Goal: Information Seeking & Learning: Learn about a topic

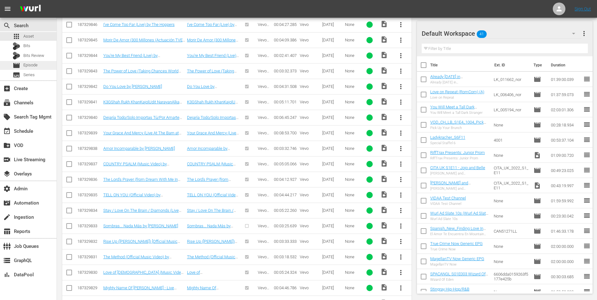
scroll to position [5556, 0]
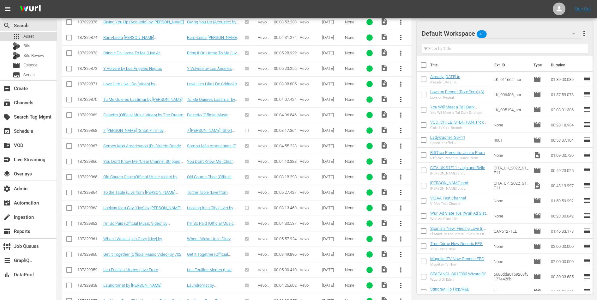
click at [30, 37] on span "Asset" at bounding box center [28, 36] width 10 height 6
click at [31, 88] on div "add_box Create" at bounding box center [17, 88] width 35 height 6
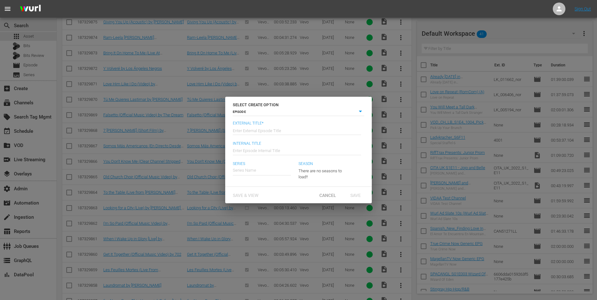
click at [31, 101] on div "SELECT CREATE OPTION EPISODE episode External Title* Enter External Episode Tit…" at bounding box center [298, 150] width 597 height 300
click at [331, 198] on div "Cancel" at bounding box center [328, 195] width 28 height 12
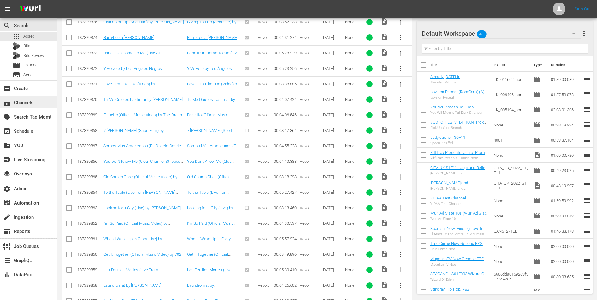
click at [27, 101] on div "subscriptions Channels" at bounding box center [17, 102] width 35 height 6
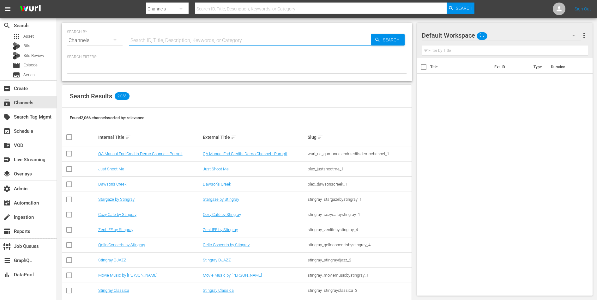
click at [146, 40] on input "text" at bounding box center [250, 40] width 242 height 15
type input "gusto"
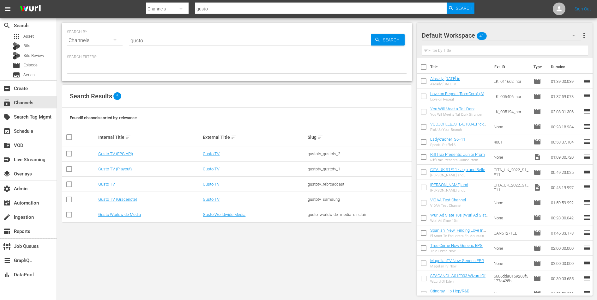
click at [327, 167] on div "gustotv_gustotv_1" at bounding box center [359, 169] width 103 height 5
copy div "gustotv_gustotv_1"
click at [125, 170] on link "Gusto TV (Playout)" at bounding box center [114, 169] width 33 height 5
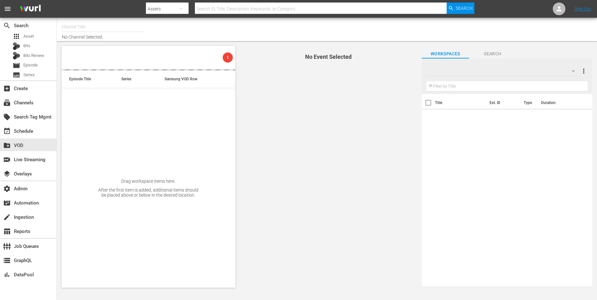
type input "Gusto TV (EPG API) (858)"
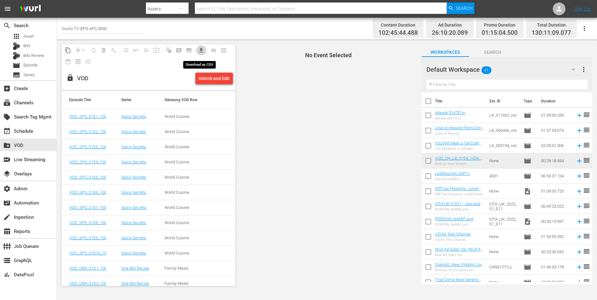
click at [200, 52] on span "get_app" at bounding box center [201, 50] width 6 height 6
click at [180, 115] on div "World Cuisine" at bounding box center [179, 116] width 28 height 5
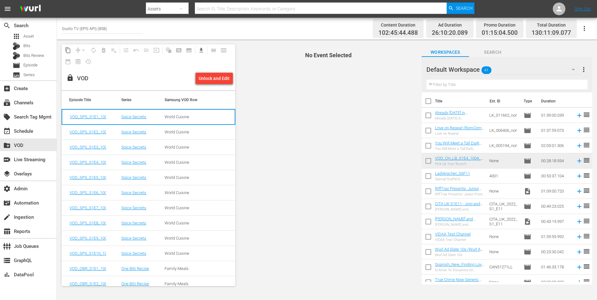
click at [180, 115] on div "World Cuisine" at bounding box center [179, 116] width 28 height 5
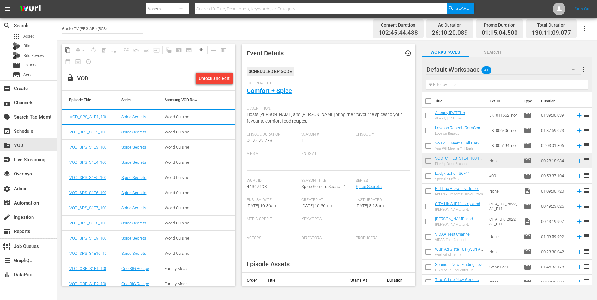
click at [207, 131] on td at bounding box center [217, 132] width 35 height 15
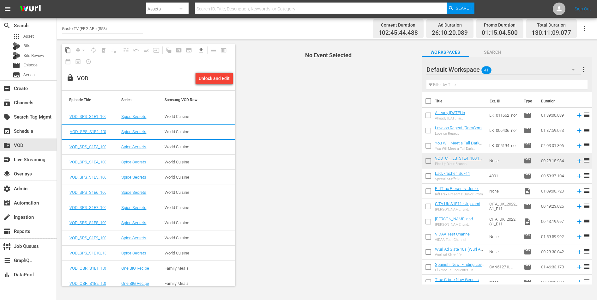
click at [205, 146] on td at bounding box center [217, 146] width 35 height 15
click at [202, 162] on td at bounding box center [217, 162] width 35 height 15
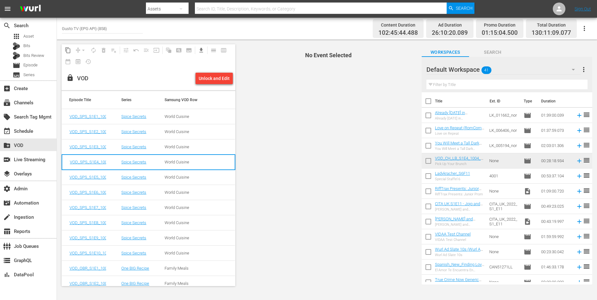
click at [199, 178] on td "World Cuisine" at bounding box center [178, 177] width 43 height 15
click at [193, 195] on td "World Cuisine" at bounding box center [178, 192] width 43 height 15
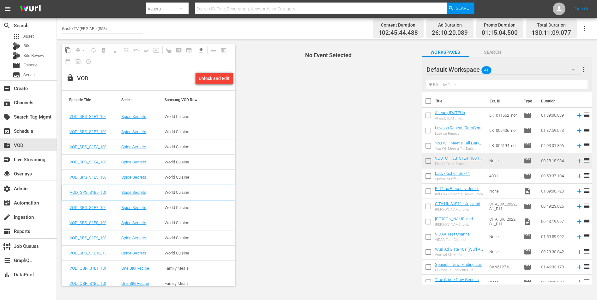
click at [190, 207] on div "World Cuisine" at bounding box center [179, 207] width 28 height 5
click at [189, 222] on div "World Cuisine" at bounding box center [179, 222] width 28 height 5
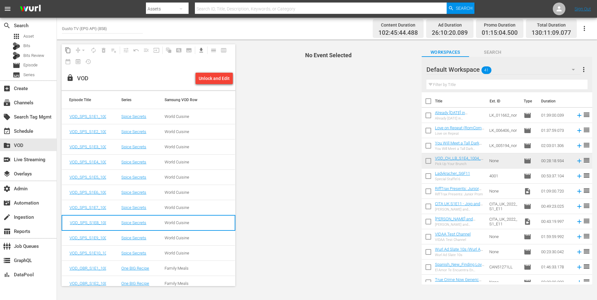
click at [186, 240] on div "World Cuisine" at bounding box center [179, 237] width 28 height 5
click at [184, 254] on div "World Cuisine" at bounding box center [179, 253] width 28 height 5
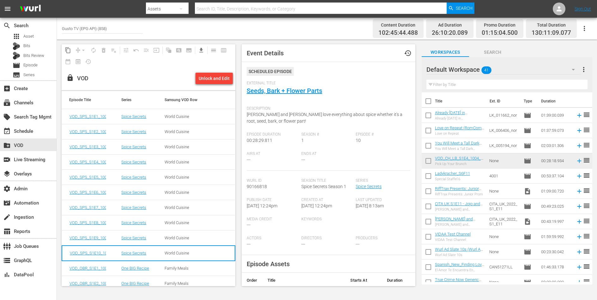
click at [150, 117] on td "Spice Secrets" at bounding box center [135, 116] width 43 height 15
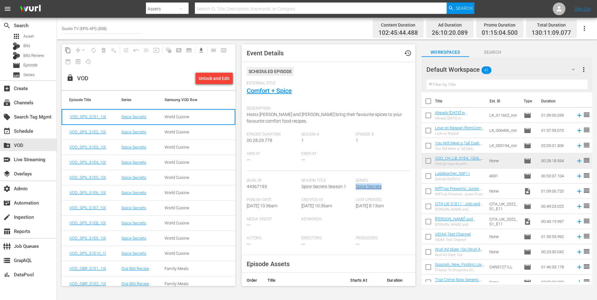
drag, startPoint x: 385, startPoint y: 187, endPoint x: 356, endPoint y: 188, distance: 28.5
click at [356, 188] on div "Series Spice Secrets" at bounding box center [383, 187] width 55 height 19
copy link "Spice Secrets"
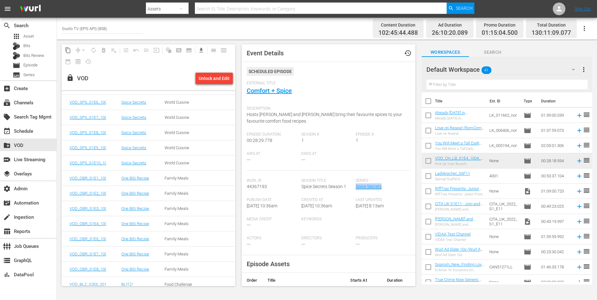
scroll to position [93, 0]
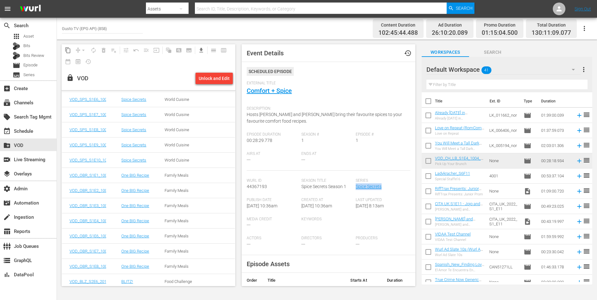
click at [161, 174] on td "Family Meals" at bounding box center [178, 175] width 43 height 15
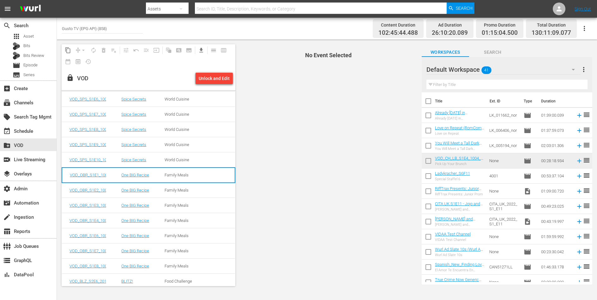
scroll to position [93, 0]
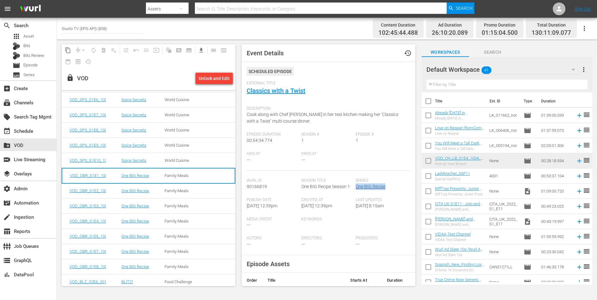
drag, startPoint x: 388, startPoint y: 187, endPoint x: 356, endPoint y: 187, distance: 31.9
click at [356, 187] on div "Series One BIG Recipe" at bounding box center [383, 187] width 55 height 19
copy link "One BIG Recipe"
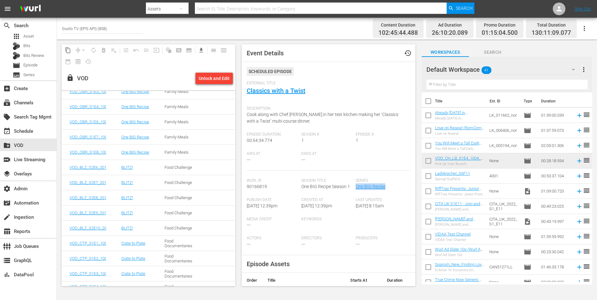
scroll to position [212, 0]
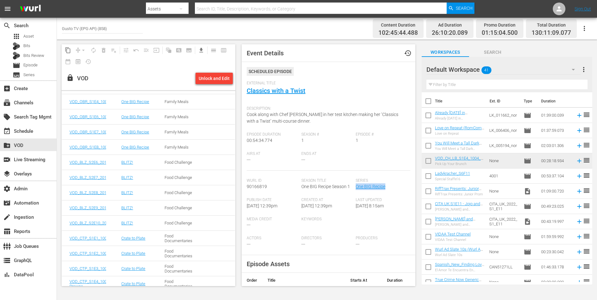
click at [157, 164] on td "BLITZ!" at bounding box center [135, 162] width 43 height 15
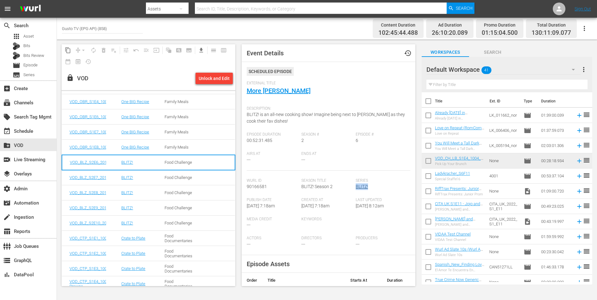
drag, startPoint x: 371, startPoint y: 184, endPoint x: 356, endPoint y: 185, distance: 14.9
click at [356, 185] on div "Series BLITZ!" at bounding box center [383, 187] width 55 height 19
copy link "BLITZ!"
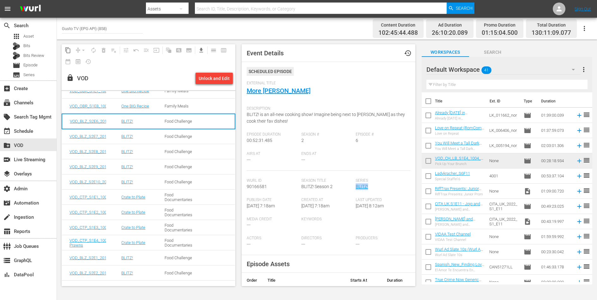
scroll to position [257, 0]
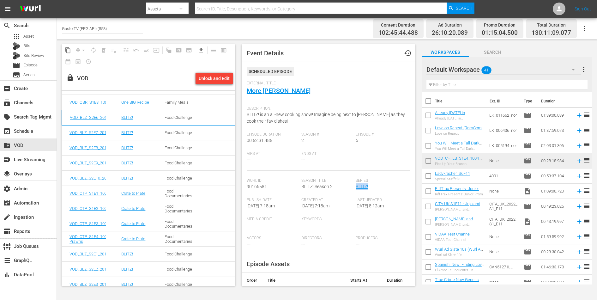
click at [158, 193] on td "Food Documentaries" at bounding box center [178, 193] width 43 height 15
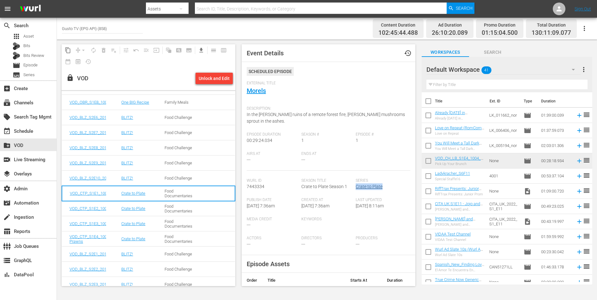
drag, startPoint x: 388, startPoint y: 179, endPoint x: 356, endPoint y: 179, distance: 31.3
click at [356, 179] on div "Series Crate to Plate" at bounding box center [383, 187] width 55 height 19
copy link "Crate to Plate"
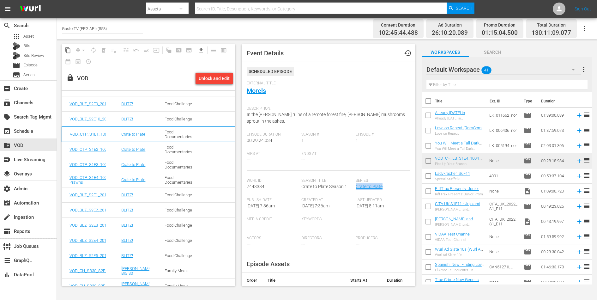
scroll to position [326, 0]
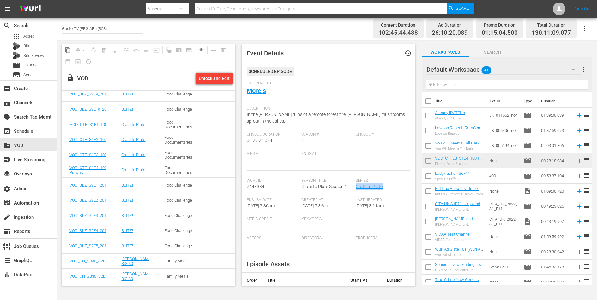
click at [157, 181] on td "Food Challenge" at bounding box center [178, 185] width 43 height 15
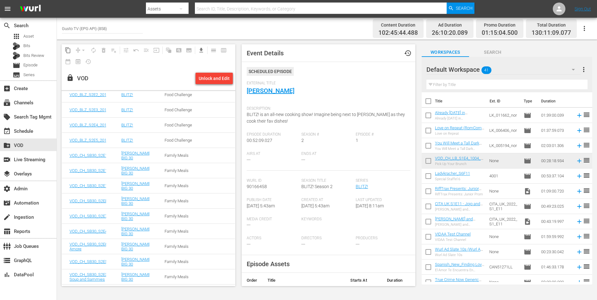
scroll to position [434, 0]
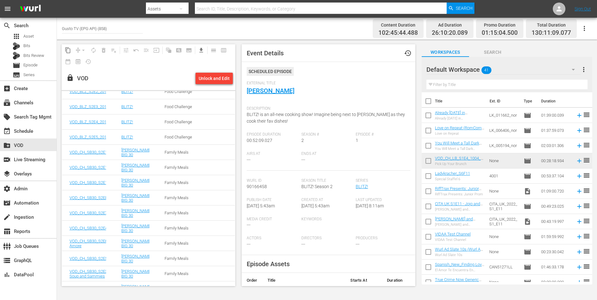
click at [162, 151] on td "Family Meals" at bounding box center [178, 152] width 43 height 15
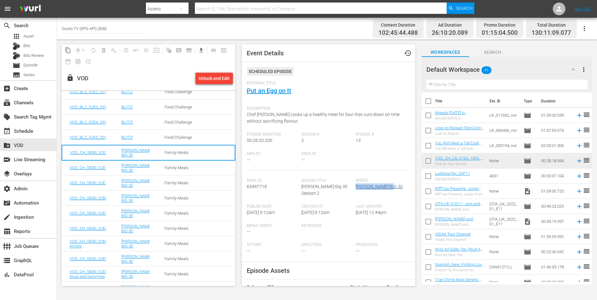
drag, startPoint x: 395, startPoint y: 186, endPoint x: 356, endPoint y: 186, distance: 38.2
click at [356, 186] on div "Series Spencer's BIG 30" at bounding box center [383, 191] width 55 height 26
copy link "Spencer's BIG 30"
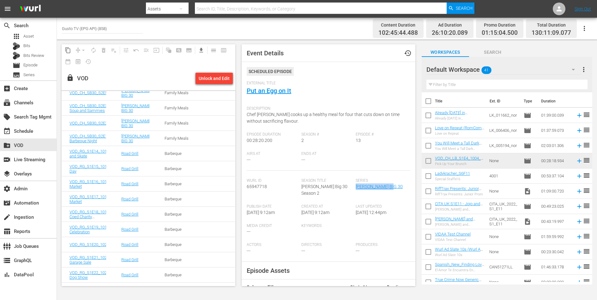
scroll to position [605, 0]
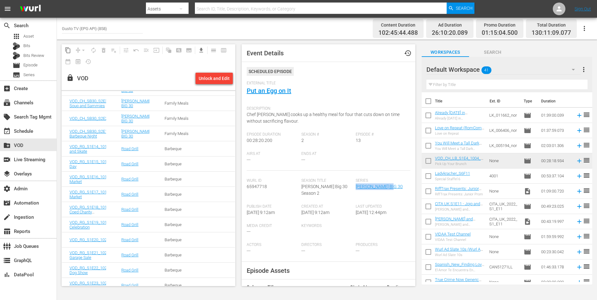
click at [192, 148] on div "Barbeque" at bounding box center [179, 148] width 28 height 5
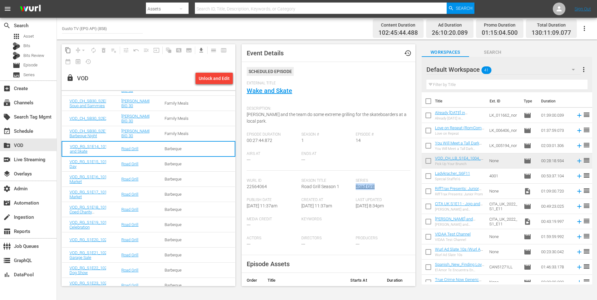
drag, startPoint x: 375, startPoint y: 179, endPoint x: 356, endPoint y: 182, distance: 19.7
click at [356, 182] on div "Series Road Grill" at bounding box center [383, 187] width 55 height 19
copy link "Road Grill"
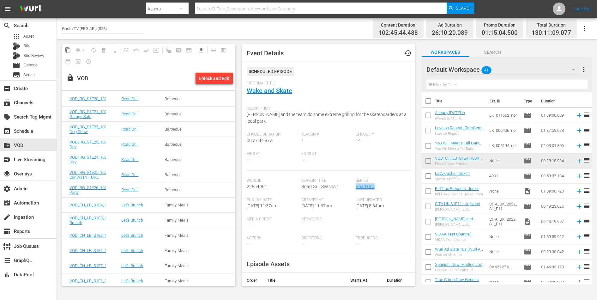
scroll to position [764, 0]
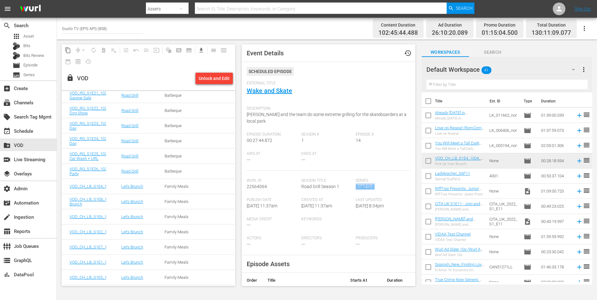
click at [152, 186] on td "Let's Brunch" at bounding box center [135, 186] width 43 height 15
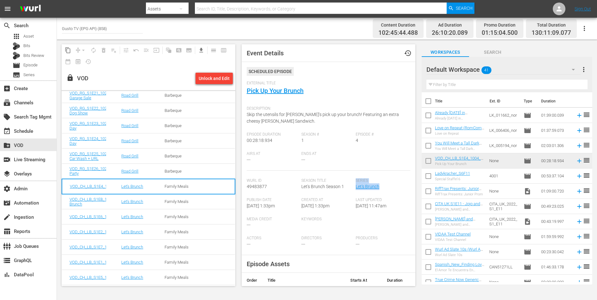
drag, startPoint x: 384, startPoint y: 188, endPoint x: 355, endPoint y: 187, distance: 28.4
click at [355, 187] on div "Wurl Id 49483877 Season Title Let's Brunch Season 1 Series Let's Brunch" at bounding box center [329, 187] width 164 height 19
click at [388, 198] on span "Last Updated" at bounding box center [382, 199] width 52 height 5
drag, startPoint x: 386, startPoint y: 187, endPoint x: 356, endPoint y: 188, distance: 29.7
click at [356, 188] on div "Series Let's Brunch" at bounding box center [383, 187] width 55 height 19
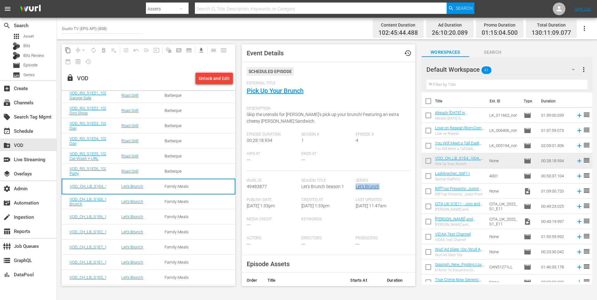
copy link "Let's Brunch"
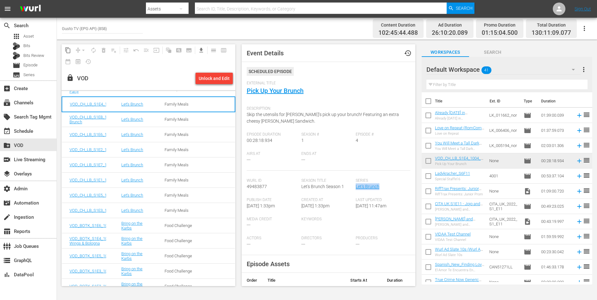
click at [193, 208] on td "Family Meals" at bounding box center [178, 210] width 43 height 15
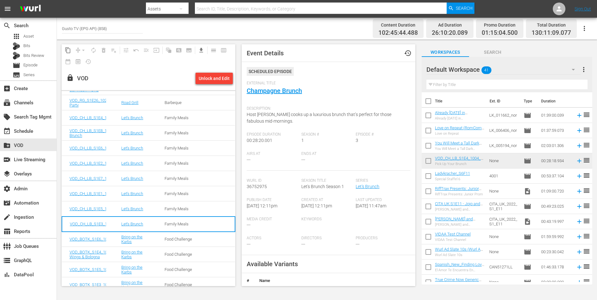
scroll to position [829, 0]
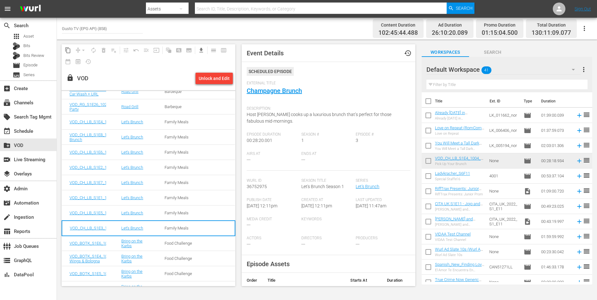
click at [183, 116] on td "Family Meals" at bounding box center [178, 121] width 43 height 15
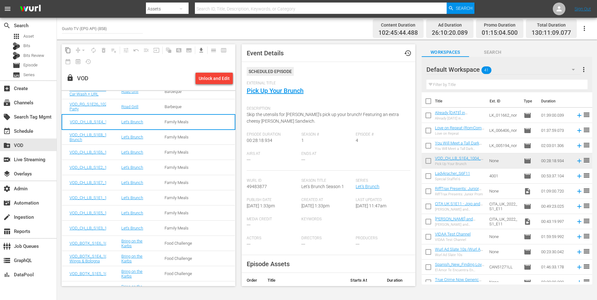
click at [180, 139] on td "Family Meals" at bounding box center [178, 137] width 43 height 15
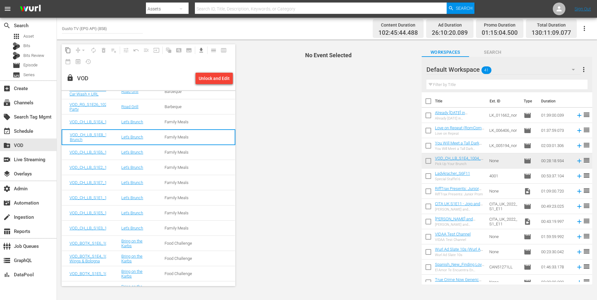
click at [179, 150] on div "Family Meals" at bounding box center [179, 152] width 28 height 5
click at [177, 168] on div "Family Meals" at bounding box center [179, 167] width 28 height 5
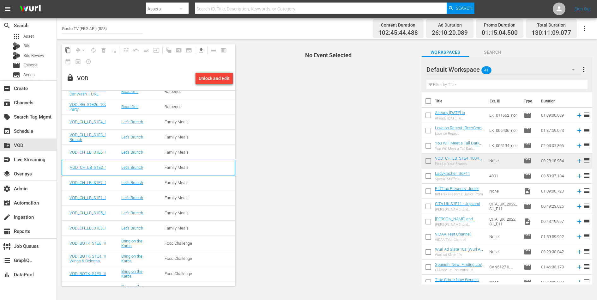
click at [174, 184] on div "Family Meals" at bounding box center [179, 182] width 28 height 5
click at [173, 198] on div "Family Meals" at bounding box center [179, 197] width 28 height 5
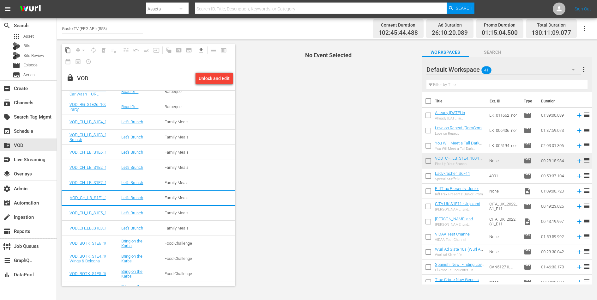
click at [173, 212] on div "Family Meals" at bounding box center [179, 212] width 28 height 5
click at [173, 225] on td "Family Meals" at bounding box center [178, 228] width 43 height 15
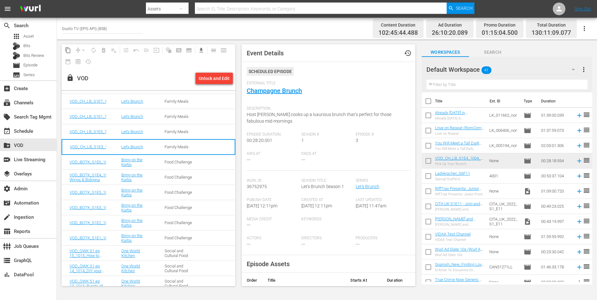
scroll to position [925, 0]
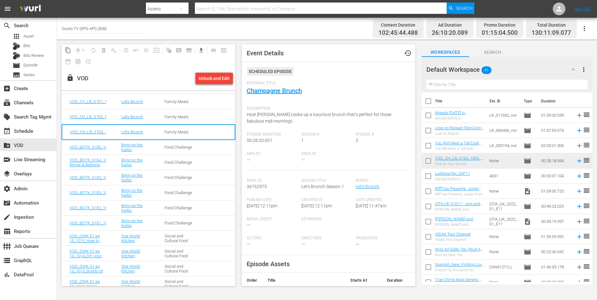
click at [157, 147] on td "Food Challenge" at bounding box center [178, 147] width 43 height 15
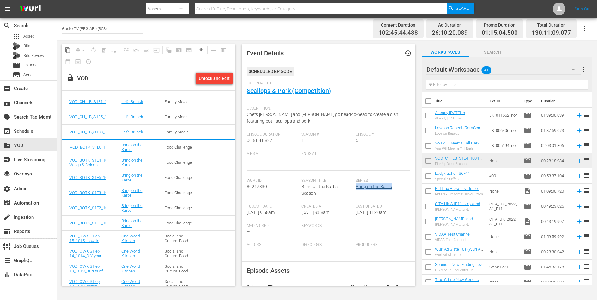
drag, startPoint x: 396, startPoint y: 188, endPoint x: 356, endPoint y: 187, distance: 39.8
click at [356, 187] on div "Series Bring on the Karbs" at bounding box center [383, 191] width 55 height 26
copy link "Bring on the Karbs"
click at [158, 237] on td "Social and Cultural Food" at bounding box center [178, 238] width 43 height 15
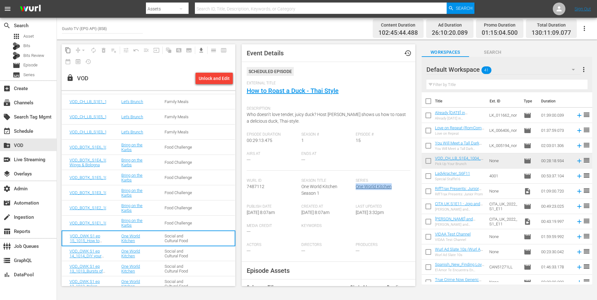
drag, startPoint x: 396, startPoint y: 186, endPoint x: 357, endPoint y: 186, distance: 39.2
click at [357, 186] on div "Series One World Kitchen" at bounding box center [383, 191] width 55 height 26
copy link "One World Kitchen"
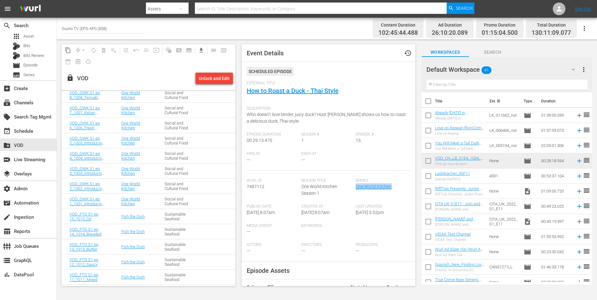
scroll to position [1195, 0]
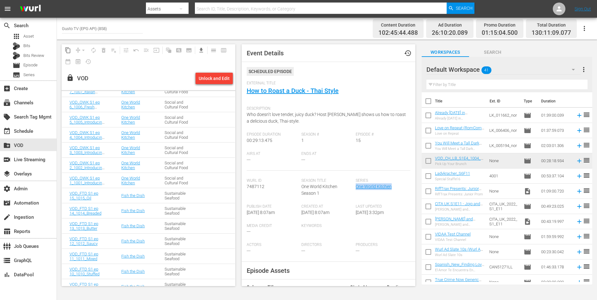
click at [151, 196] on td "Fish the Dish" at bounding box center [135, 195] width 43 height 15
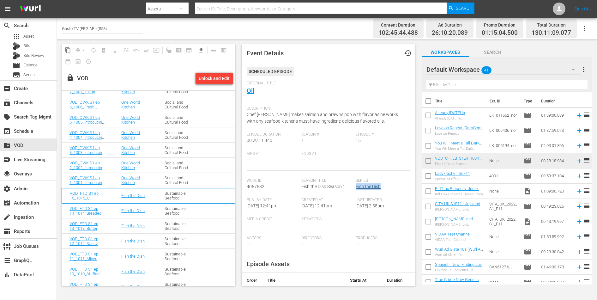
drag, startPoint x: 385, startPoint y: 187, endPoint x: 356, endPoint y: 187, distance: 29.1
click at [356, 187] on div "Series Fish the Dish" at bounding box center [383, 187] width 55 height 19
copy link "Fish the Dish"
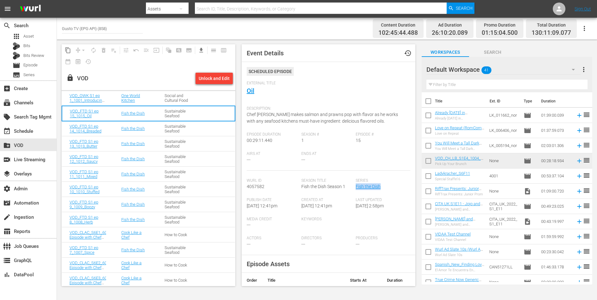
scroll to position [1284, 0]
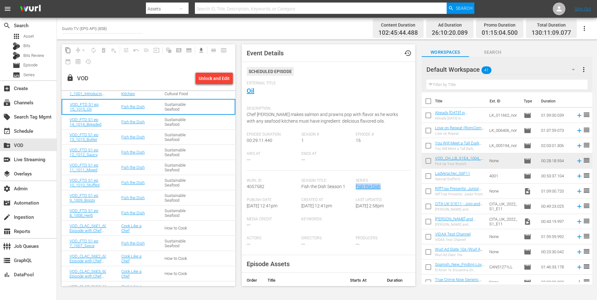
click at [172, 227] on div "How to Cook" at bounding box center [179, 228] width 28 height 5
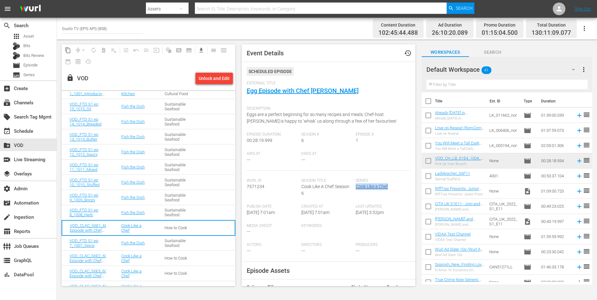
drag, startPoint x: 393, startPoint y: 187, endPoint x: 357, endPoint y: 187, distance: 36.0
click at [357, 187] on div "Series Cook Like a Chef" at bounding box center [383, 191] width 55 height 26
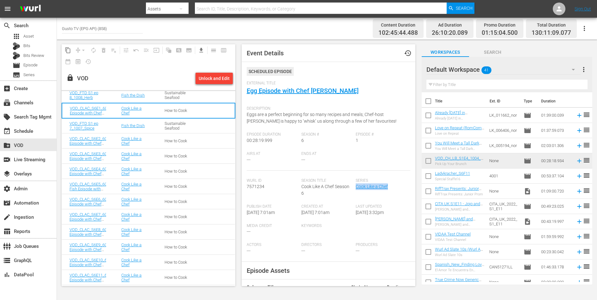
scroll to position [1401, 0]
click at [174, 142] on div "How to Cook" at bounding box center [179, 141] width 28 height 5
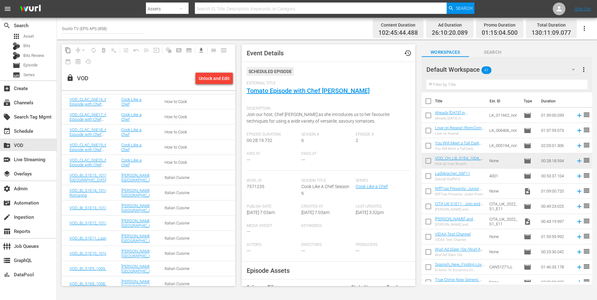
scroll to position [1656, 0]
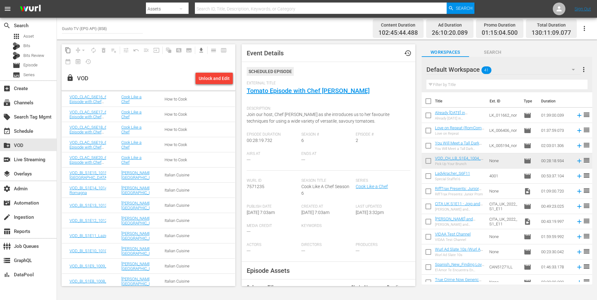
click at [171, 177] on div "Italian Cuisine" at bounding box center [179, 175] width 28 height 5
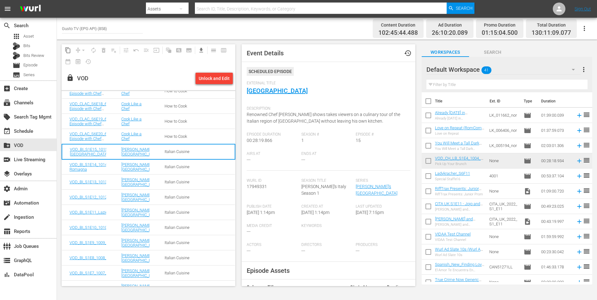
scroll to position [1694, 0]
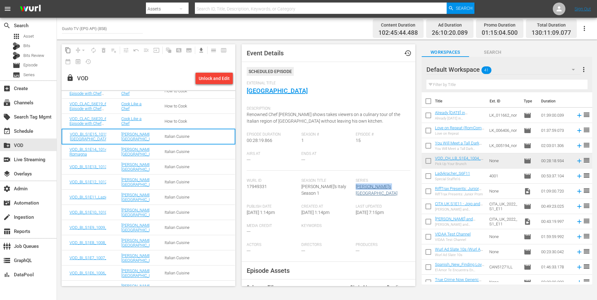
drag, startPoint x: 388, startPoint y: 185, endPoint x: 356, endPoint y: 186, distance: 31.9
click at [356, 186] on div "Series Bonacini's Italy" at bounding box center [383, 191] width 55 height 26
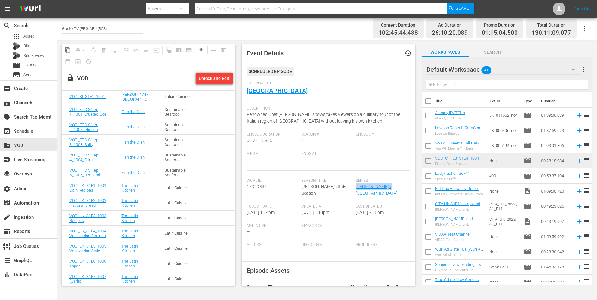
scroll to position [1954, 0]
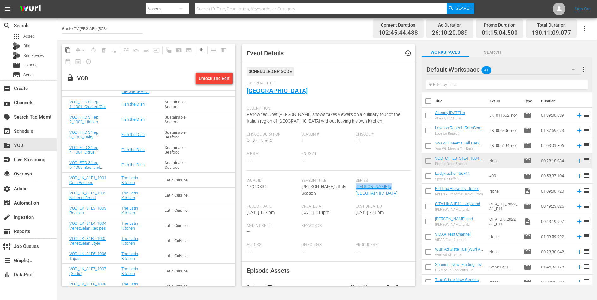
click at [159, 181] on td "Latin Cuisine" at bounding box center [178, 180] width 43 height 15
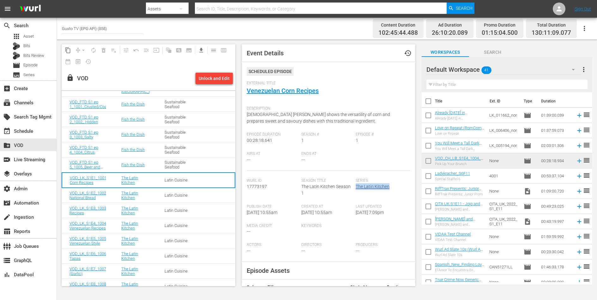
drag, startPoint x: 391, startPoint y: 186, endPoint x: 356, endPoint y: 186, distance: 34.8
click at [356, 186] on div "Series The Latin Kitchen" at bounding box center [383, 191] width 55 height 26
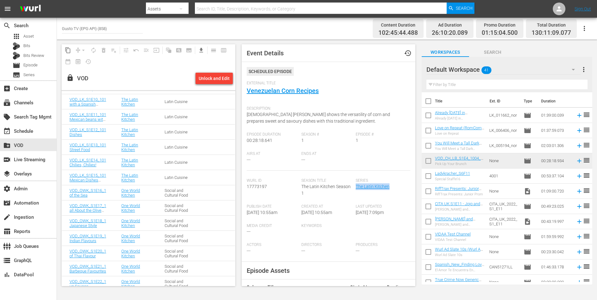
scroll to position [2177, 0]
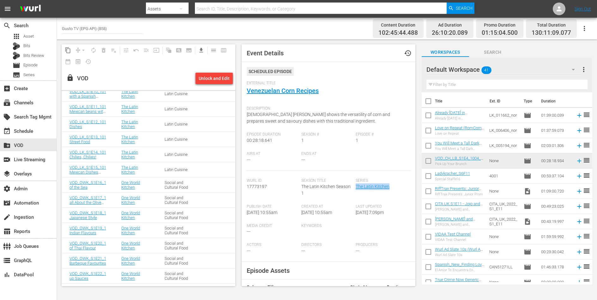
click at [152, 186] on td "One World Kitchen" at bounding box center [135, 184] width 43 height 15
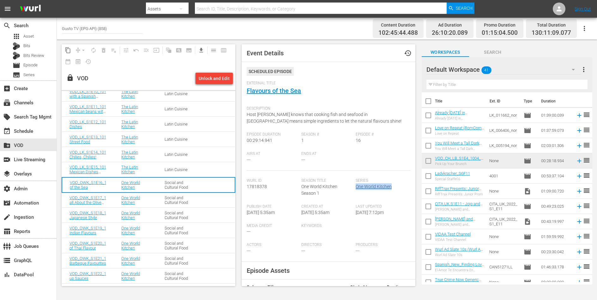
drag, startPoint x: 394, startPoint y: 186, endPoint x: 357, endPoint y: 186, distance: 36.7
click at [357, 186] on div "Series One World Kitchen" at bounding box center [383, 191] width 55 height 26
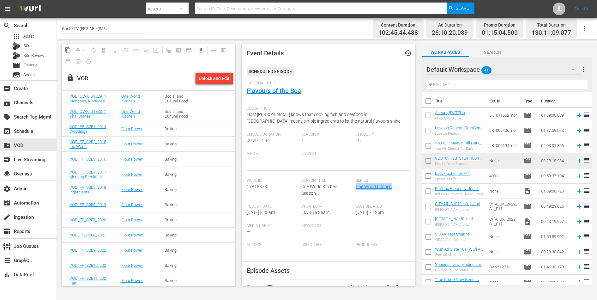
scroll to position [2454, 0]
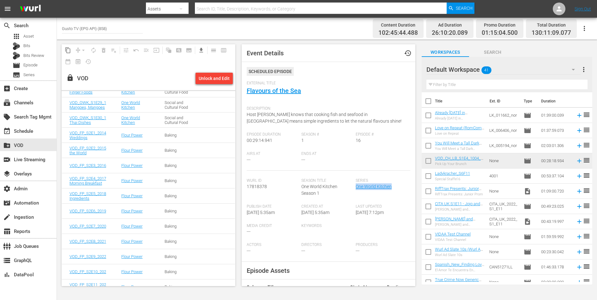
click at [174, 135] on div "Baking" at bounding box center [179, 135] width 28 height 5
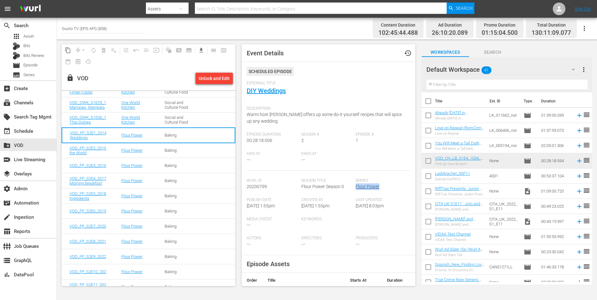
drag, startPoint x: 383, startPoint y: 187, endPoint x: 356, endPoint y: 187, distance: 26.9
click at [356, 187] on div "Series Flour Power" at bounding box center [383, 187] width 55 height 19
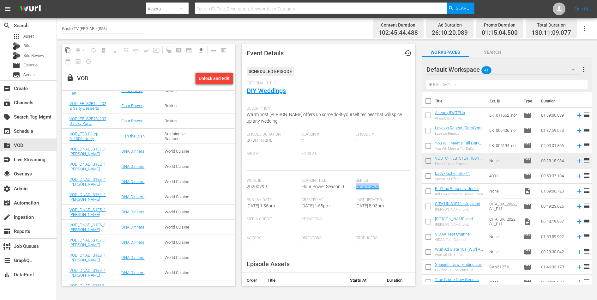
scroll to position [2654, 0]
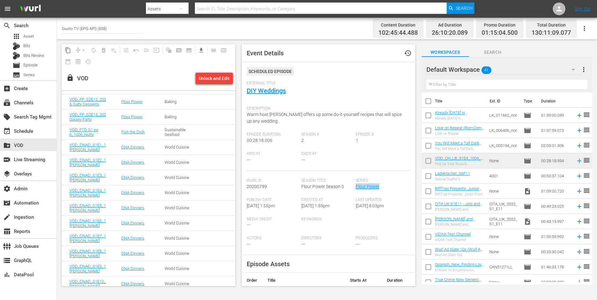
click at [154, 147] on td "DNA Dinners" at bounding box center [135, 147] width 43 height 15
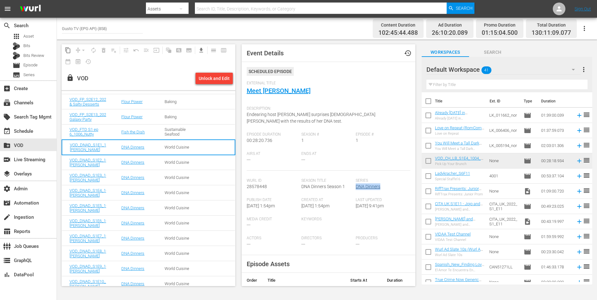
drag, startPoint x: 385, startPoint y: 187, endPoint x: 357, endPoint y: 187, distance: 27.8
click at [357, 187] on div "Series DNA Dinners" at bounding box center [383, 187] width 55 height 19
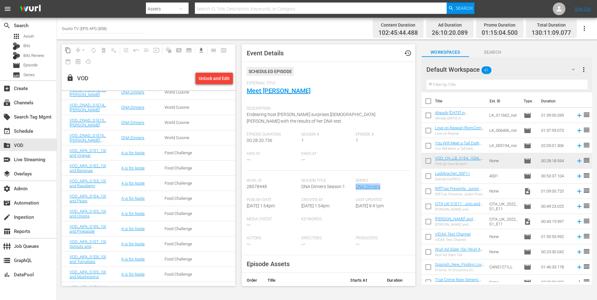
scroll to position [2866, 0]
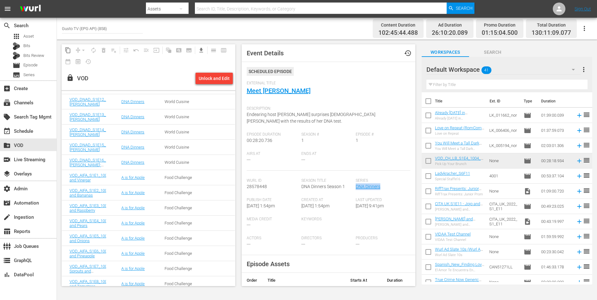
click at [164, 179] on td "Food Challenge" at bounding box center [178, 177] width 43 height 15
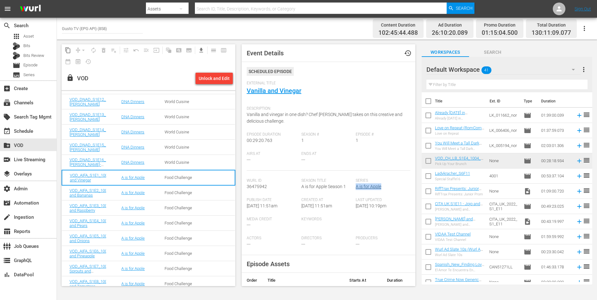
drag, startPoint x: 385, startPoint y: 187, endPoint x: 356, endPoint y: 187, distance: 28.8
click at [356, 187] on div "Series A is for Apple" at bounding box center [383, 187] width 55 height 19
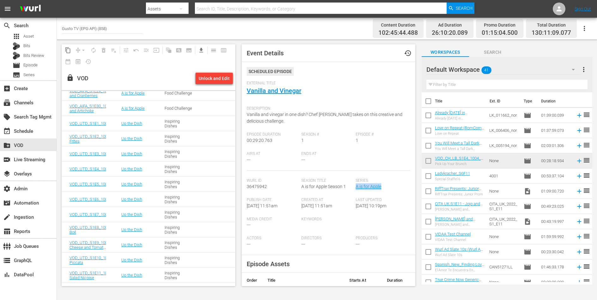
scroll to position [3407, 0]
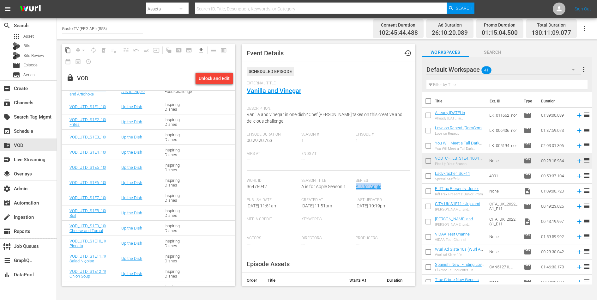
click at [144, 107] on div "Up the Dish" at bounding box center [135, 106] width 28 height 5
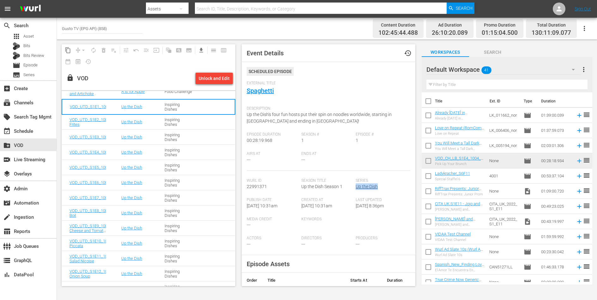
drag, startPoint x: 382, startPoint y: 186, endPoint x: 356, endPoint y: 186, distance: 25.9
click at [356, 186] on div "Series Up the Dish" at bounding box center [383, 187] width 55 height 19
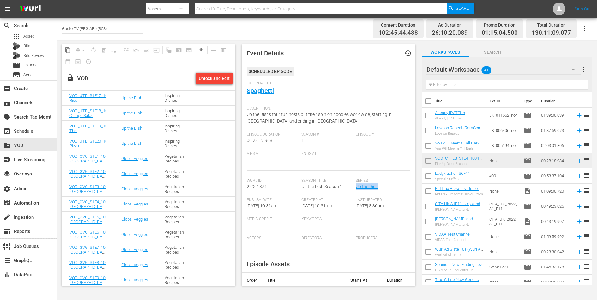
scroll to position [3675, 0]
click at [193, 141] on td "Vegetarian Recipes" at bounding box center [178, 142] width 43 height 15
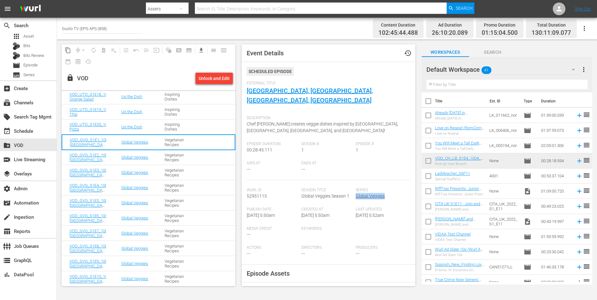
drag, startPoint x: 388, startPoint y: 186, endPoint x: 357, endPoint y: 186, distance: 31.0
click at [357, 188] on div "Series Global Veggies" at bounding box center [383, 197] width 55 height 19
